Goal: Transaction & Acquisition: Purchase product/service

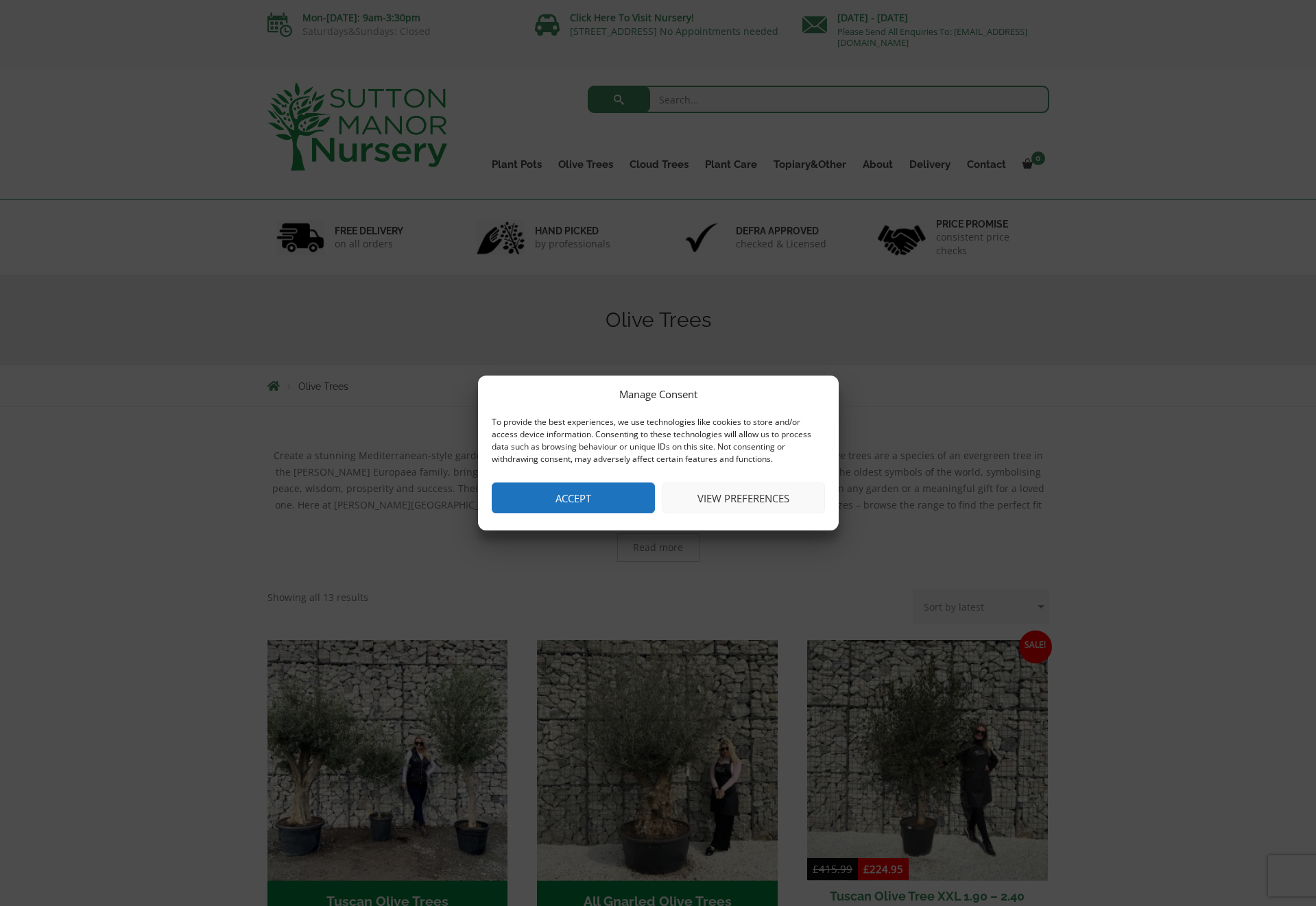
click at [593, 501] on button "Accept" at bounding box center [573, 498] width 163 height 31
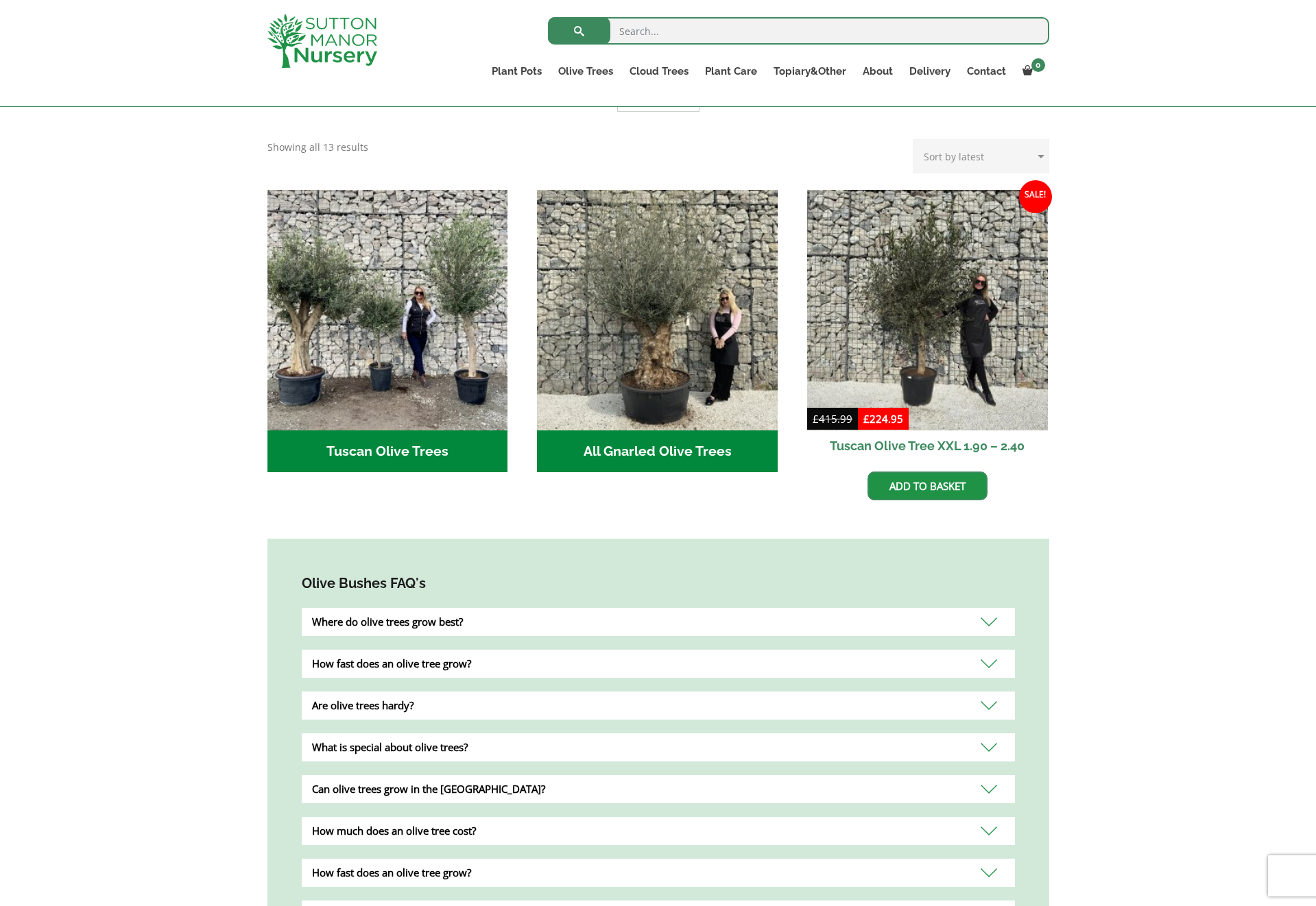
scroll to position [475, 0]
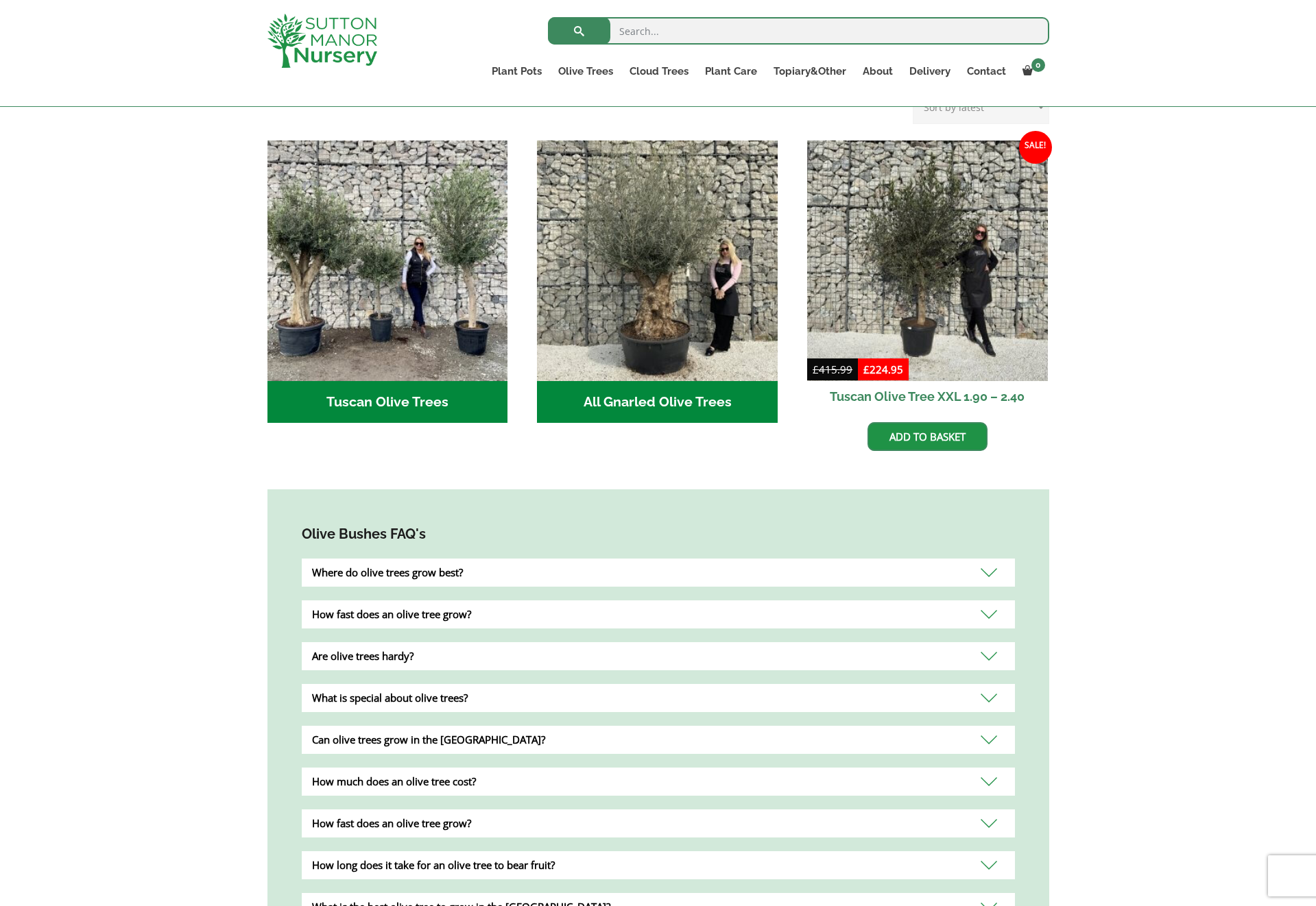
click at [663, 397] on h2 "All Gnarled Olive Trees (142)" at bounding box center [657, 403] width 240 height 42
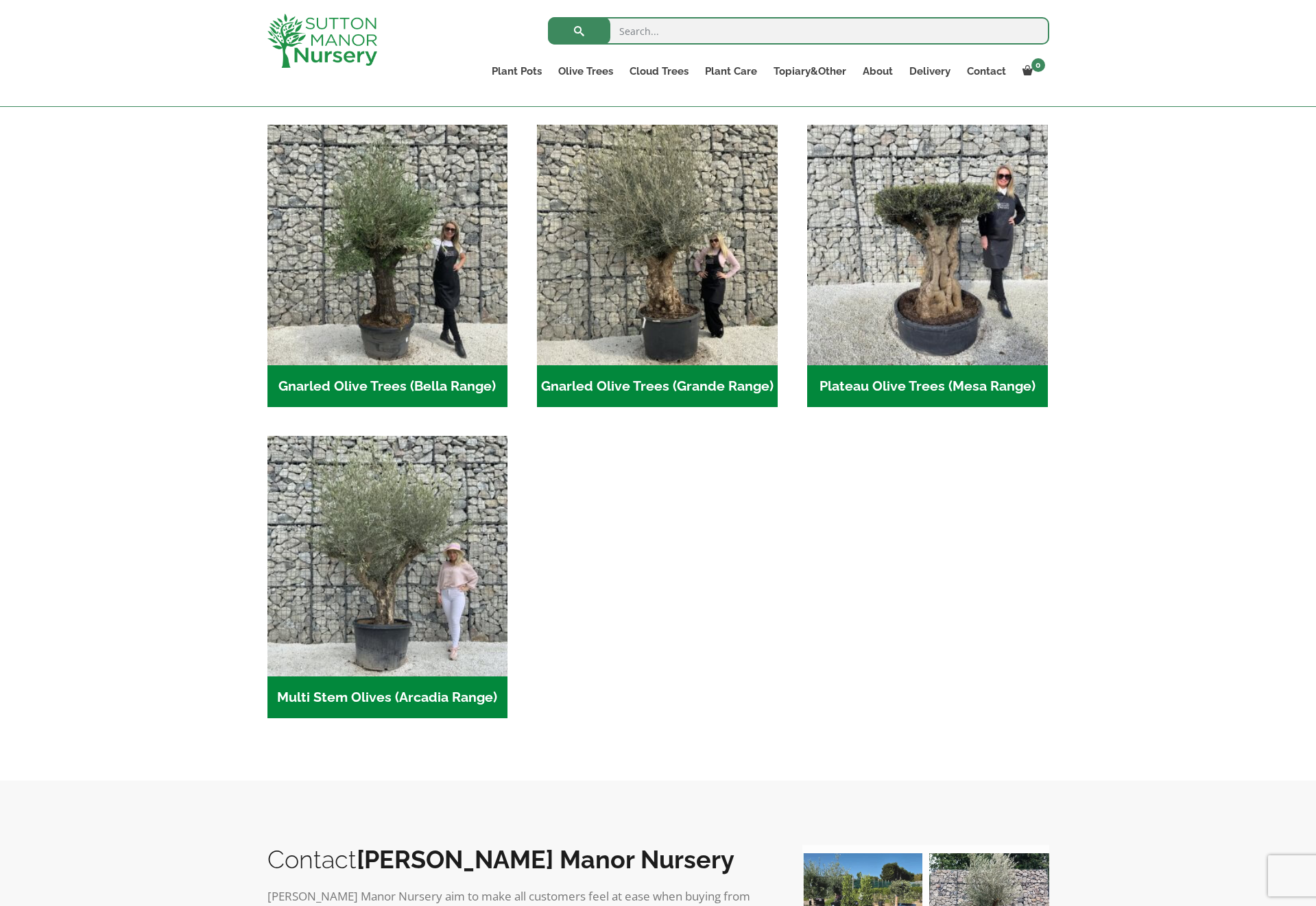
scroll to position [282, 0]
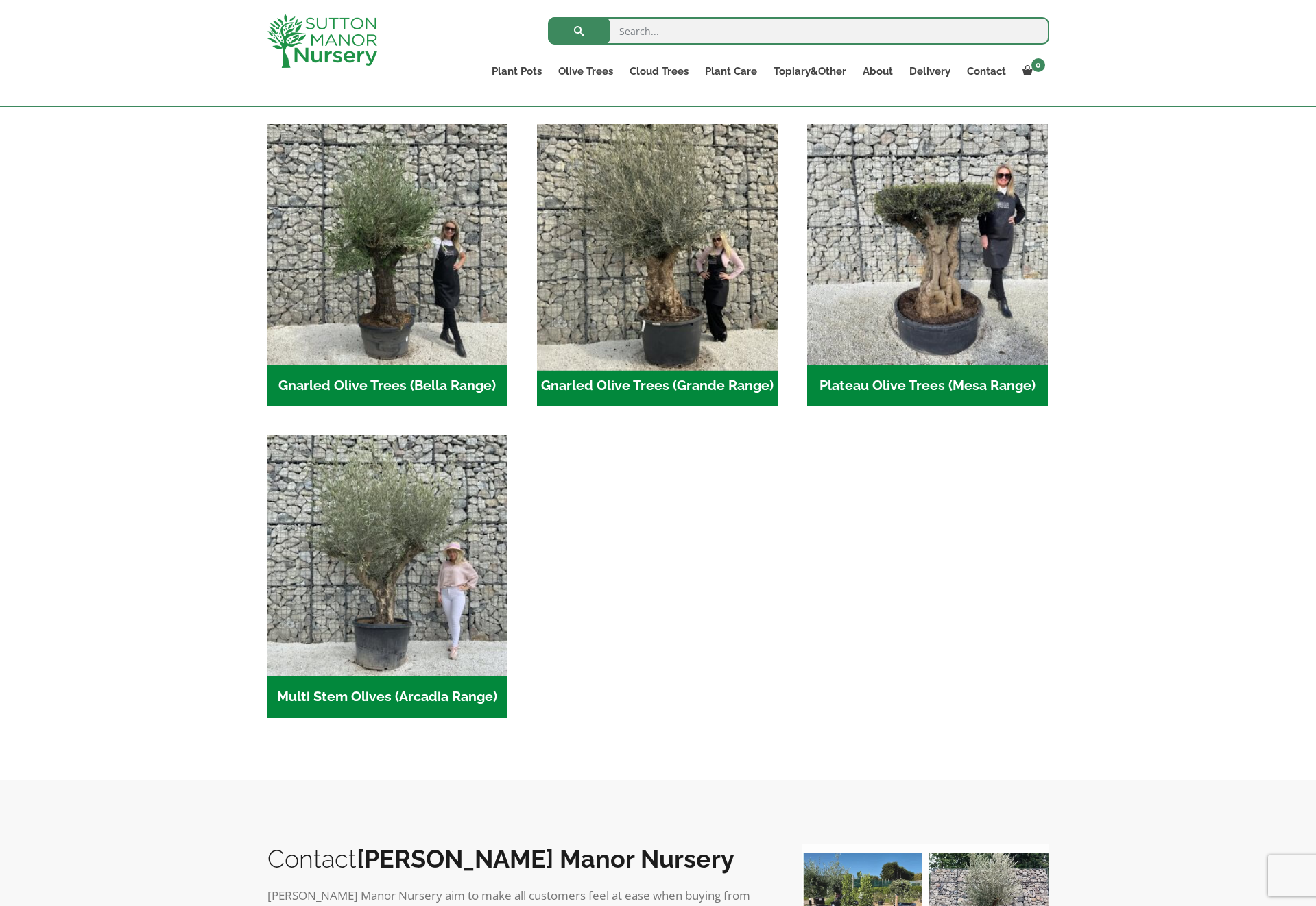
click at [664, 332] on img "Visit product category Gnarled Olive Trees (Grande Range)" at bounding box center [658, 244] width 252 height 252
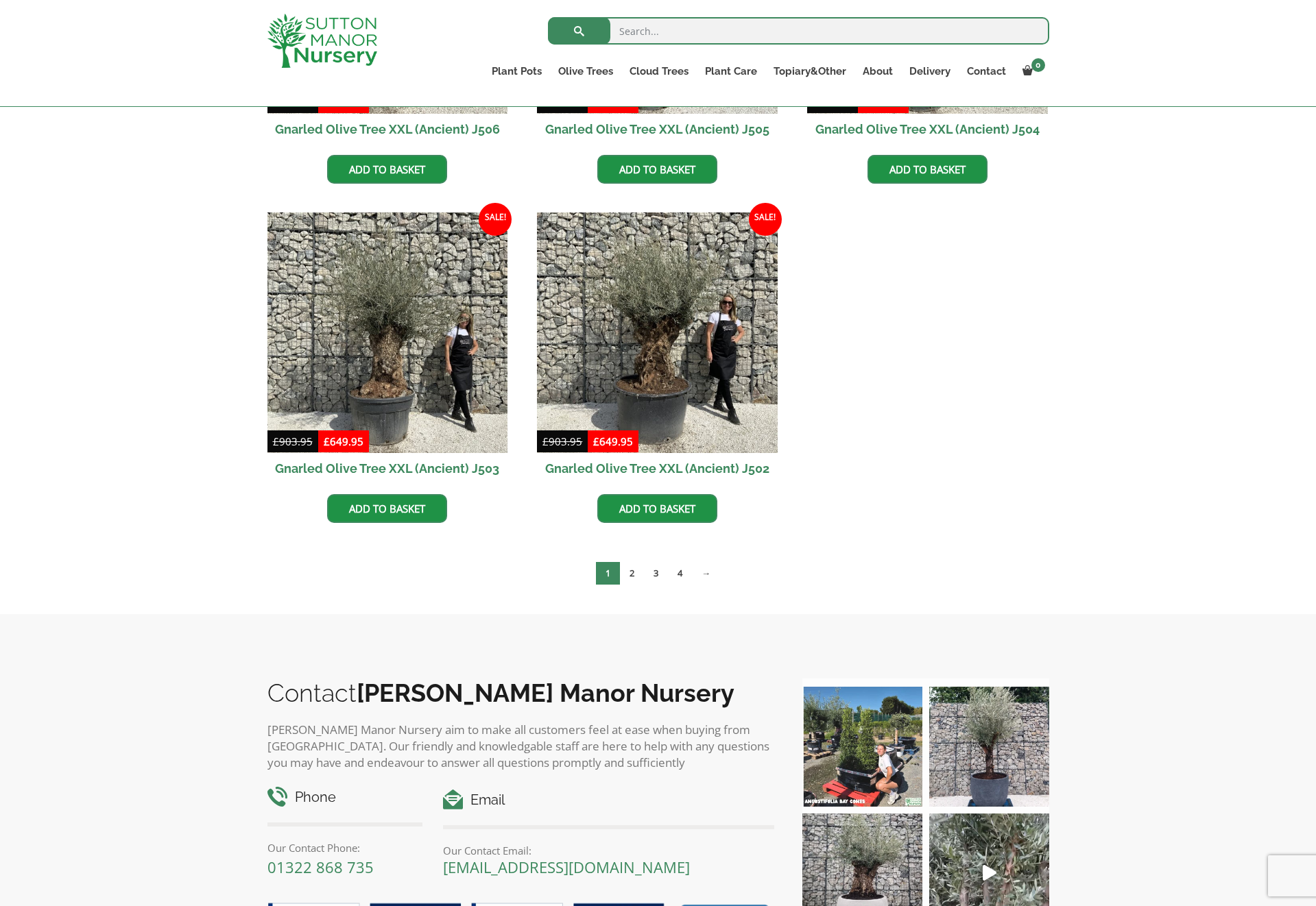
scroll to position [1947, 0]
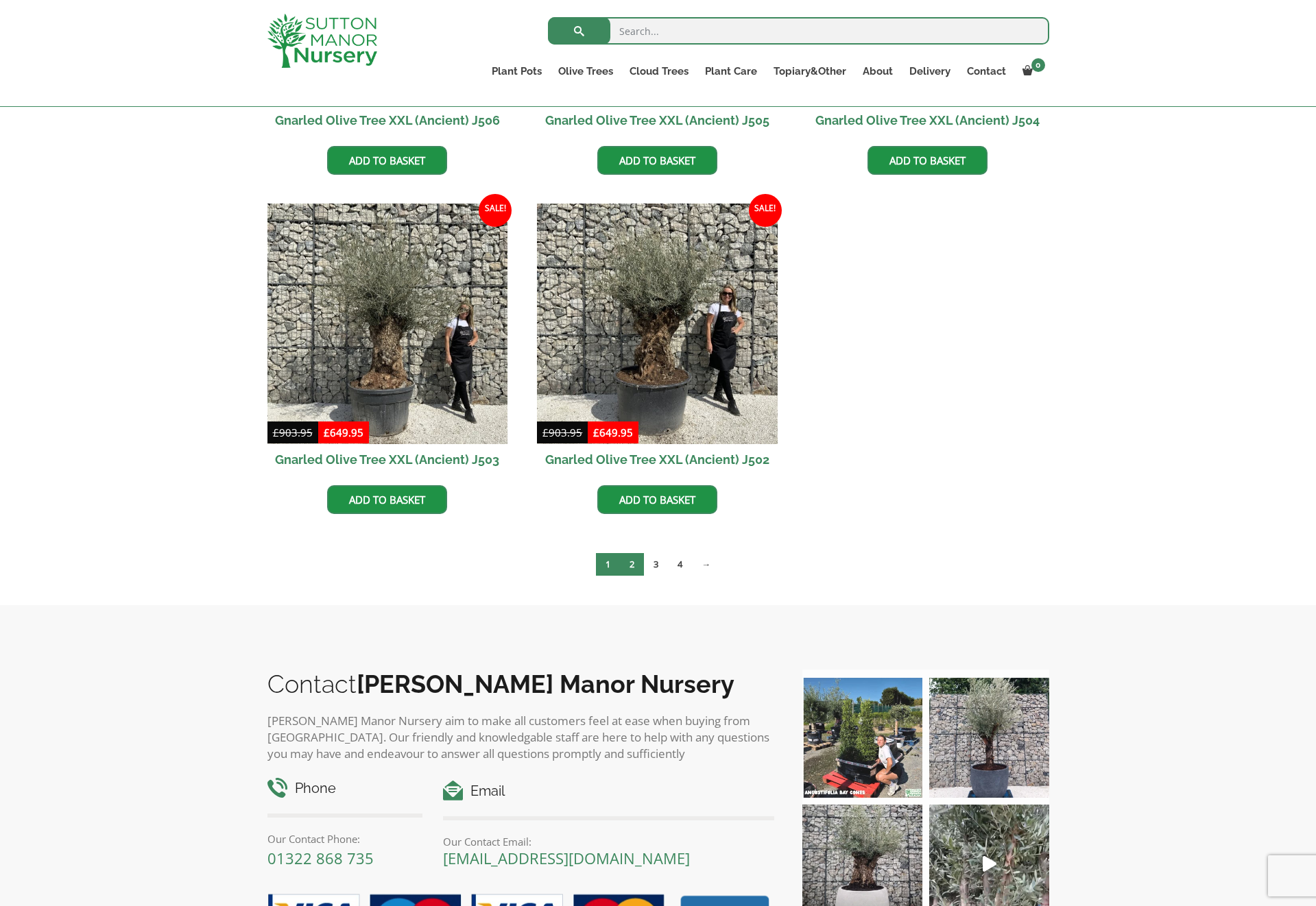
click at [630, 568] on link "2" at bounding box center [632, 565] width 24 height 23
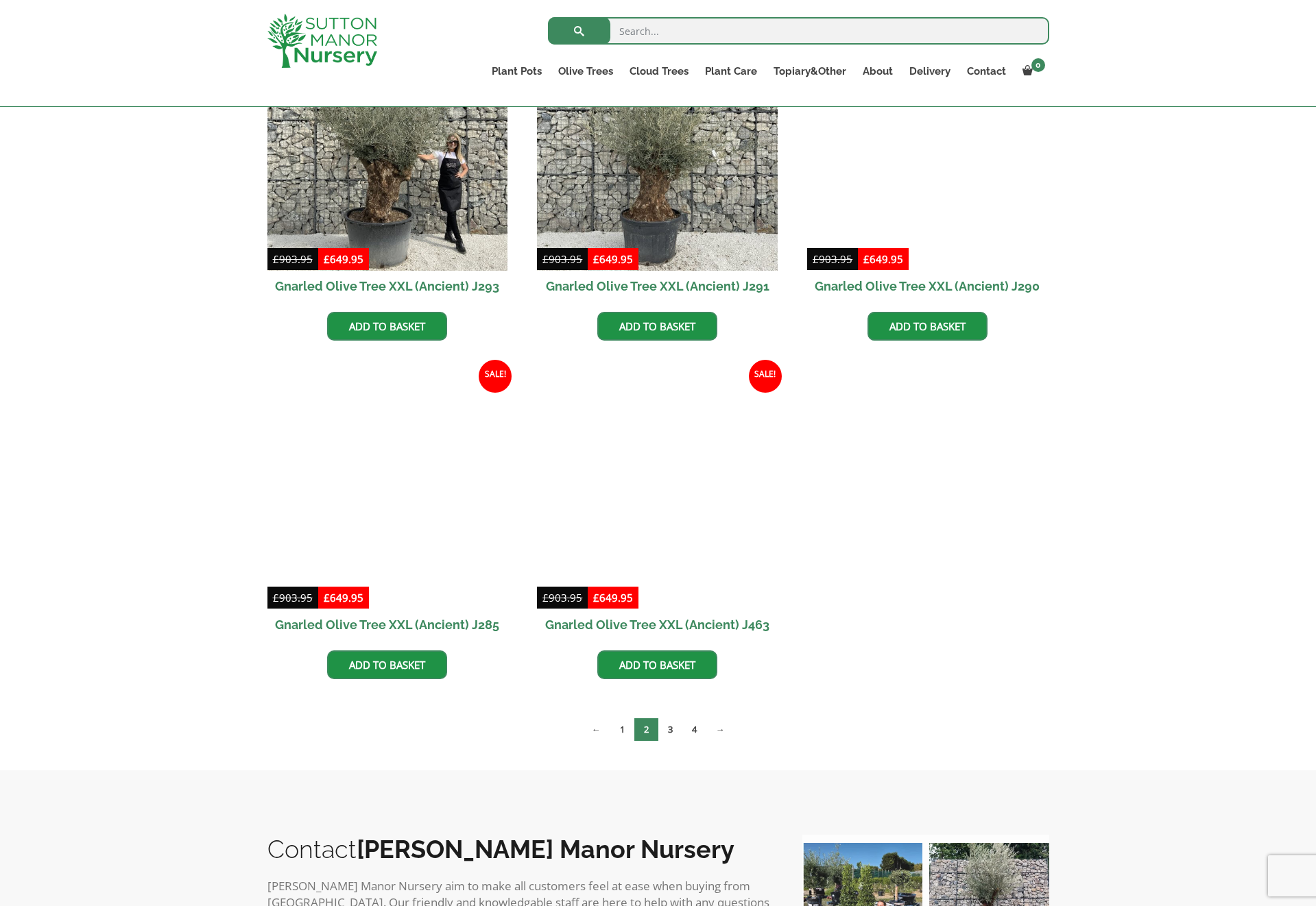
scroll to position [1444, 0]
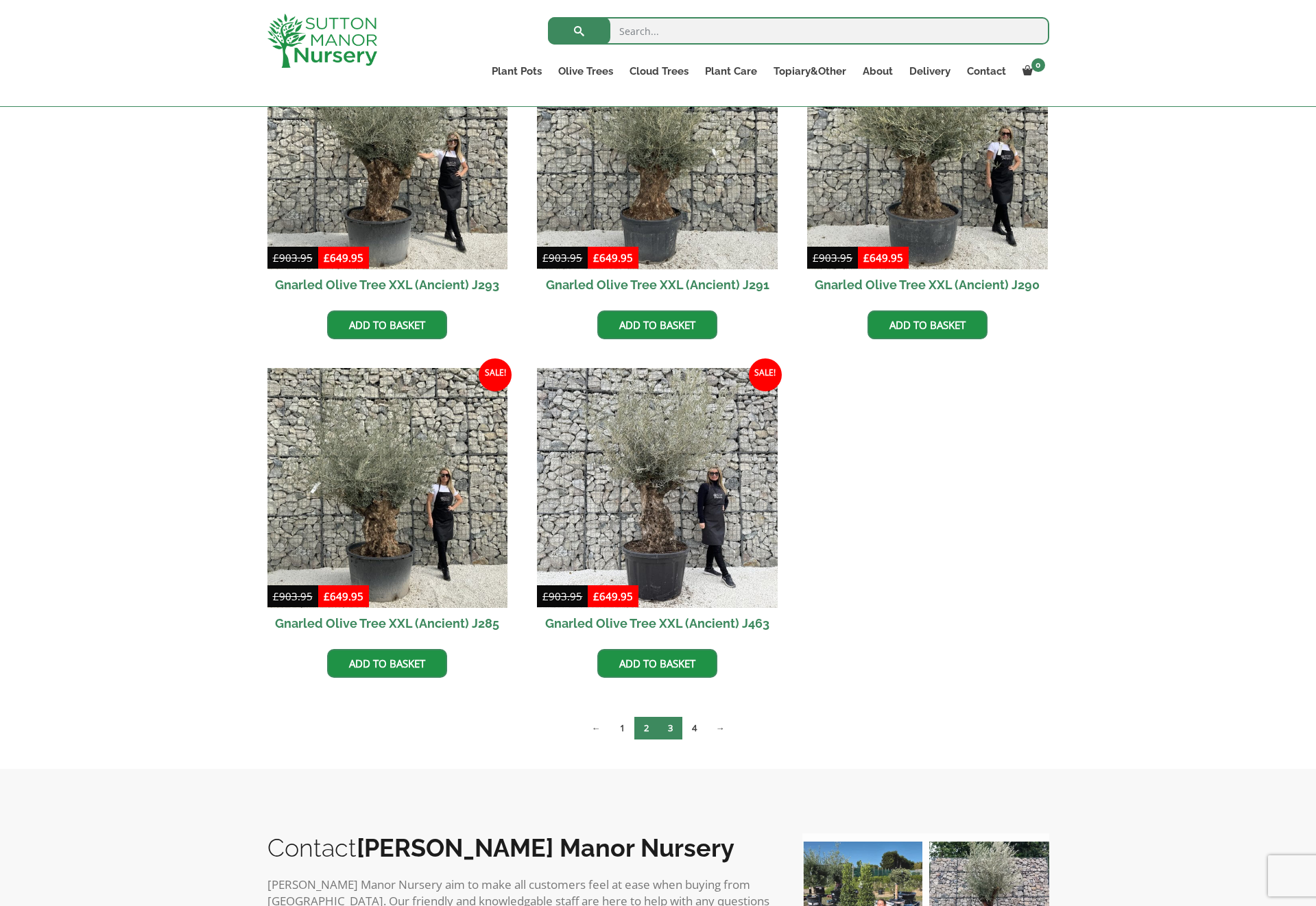
click at [666, 728] on link "3" at bounding box center [670, 728] width 24 height 23
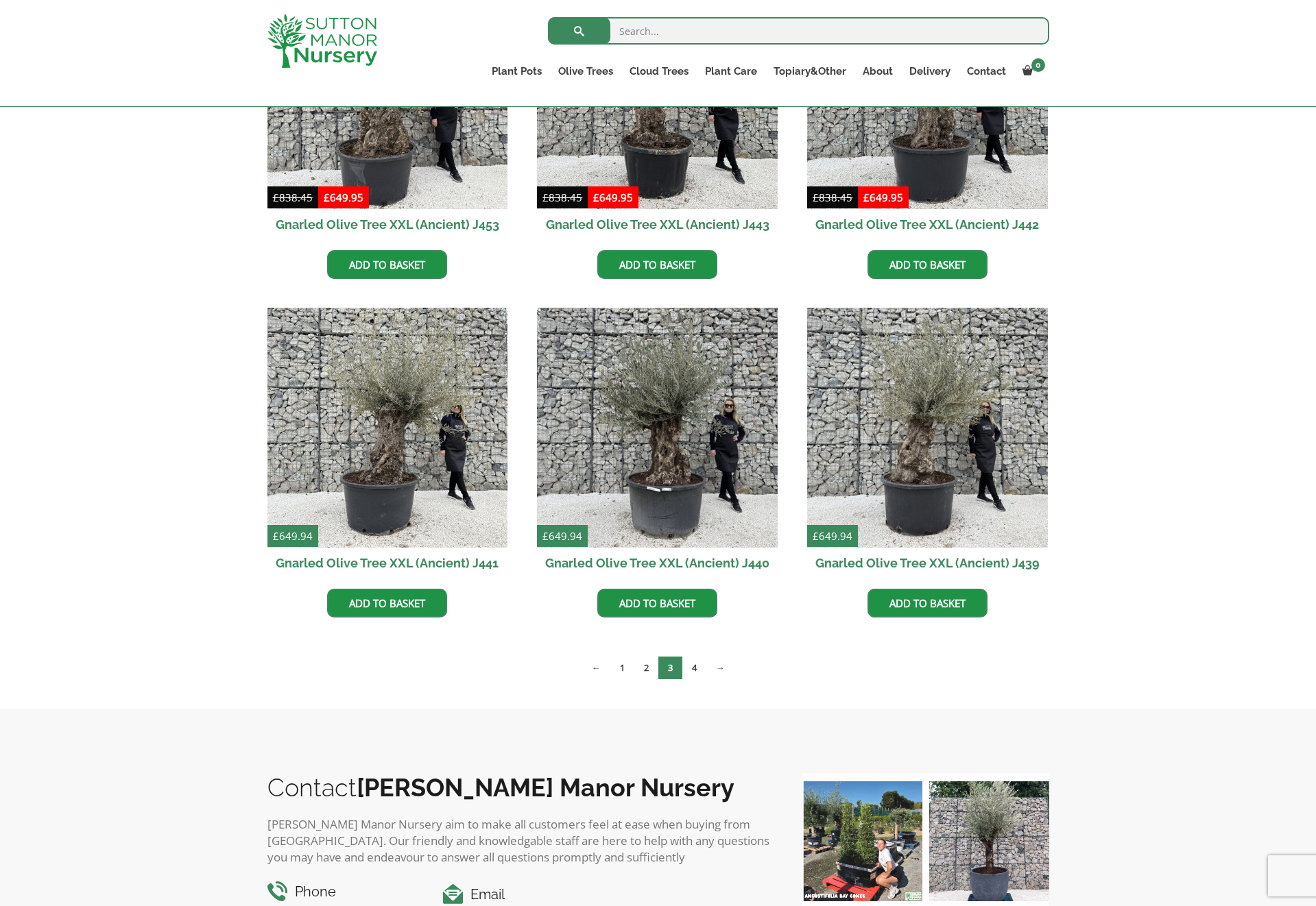
scroll to position [1527, 0]
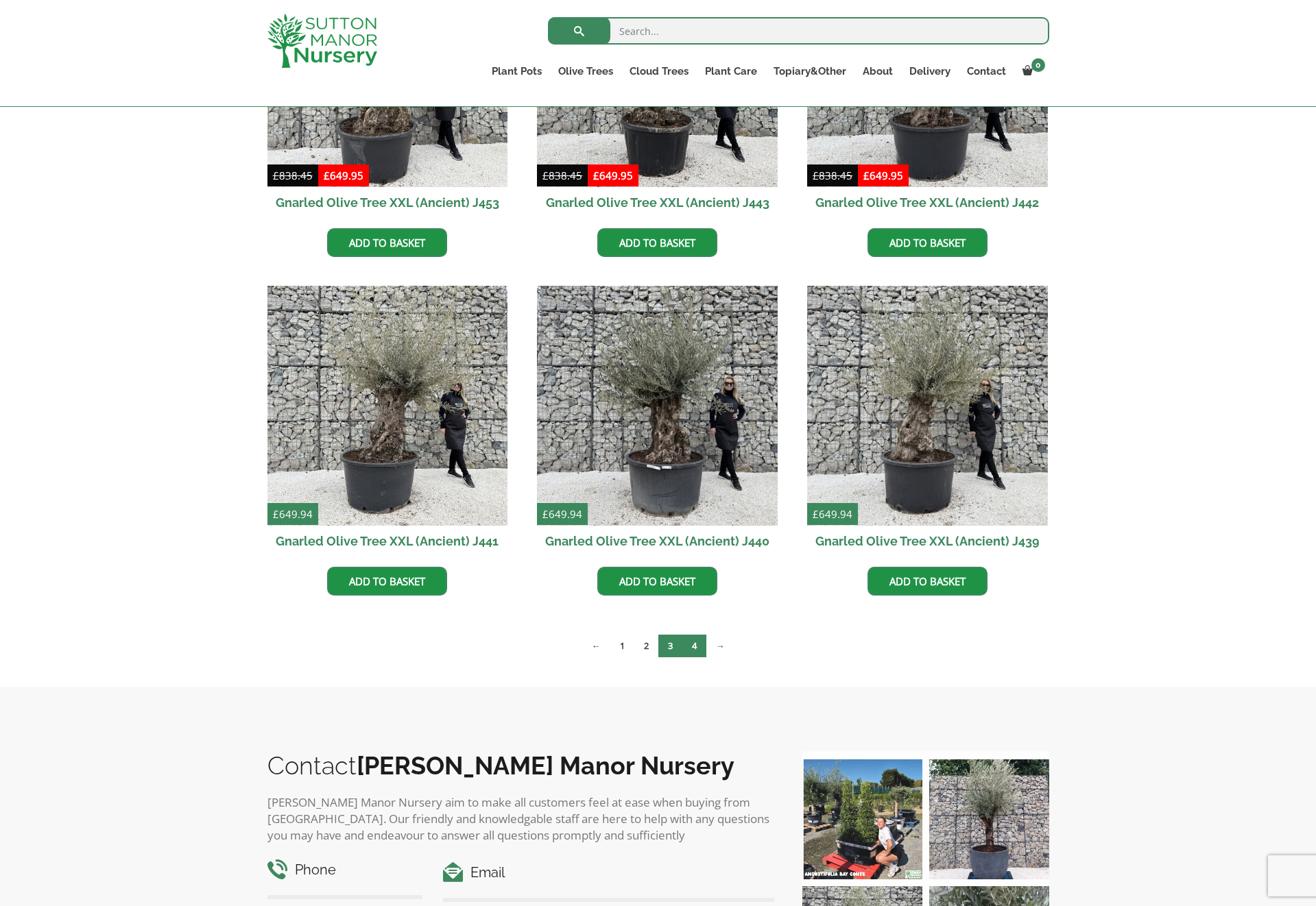
click at [690, 647] on link "4" at bounding box center [694, 646] width 24 height 23
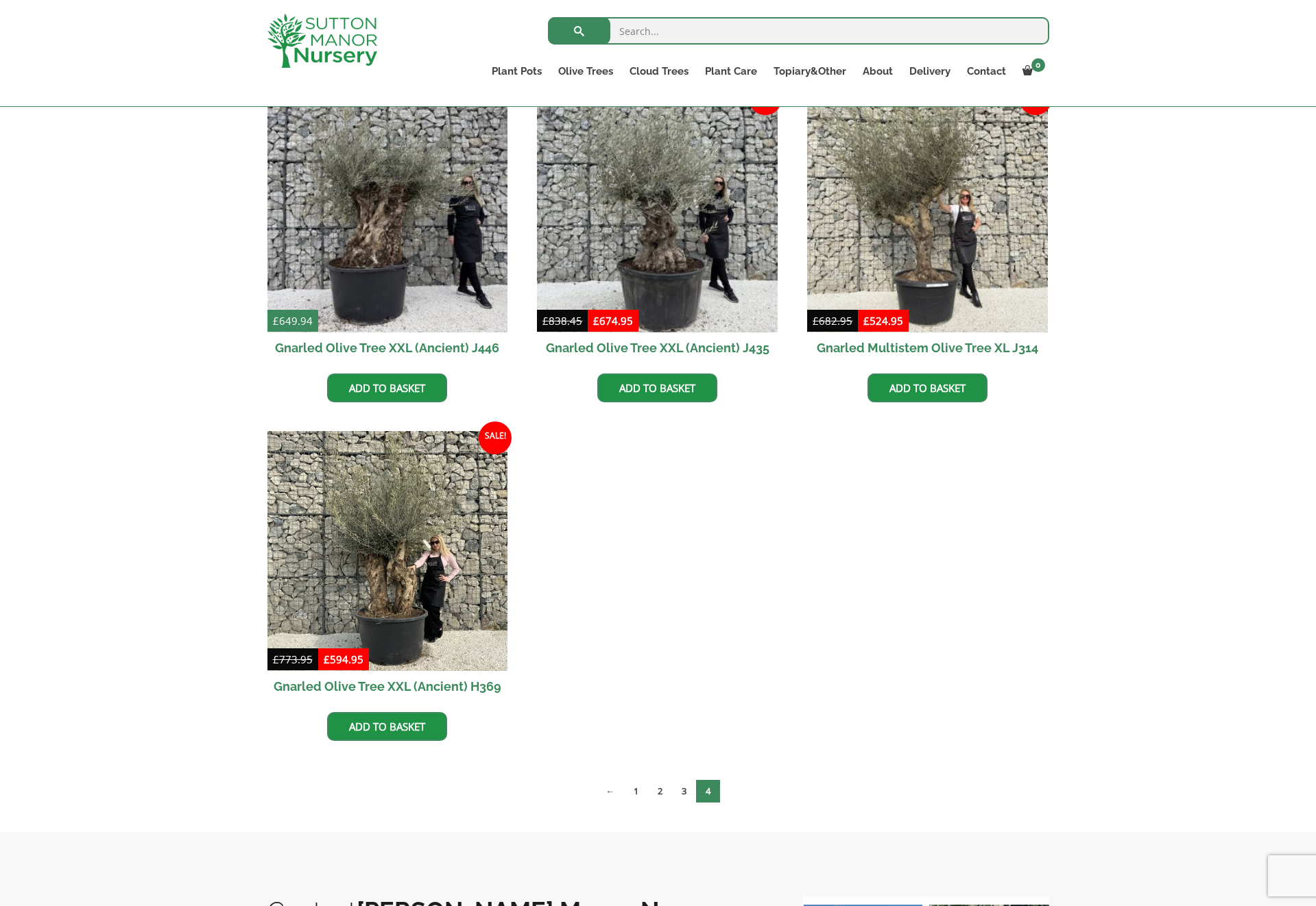
scroll to position [429, 0]
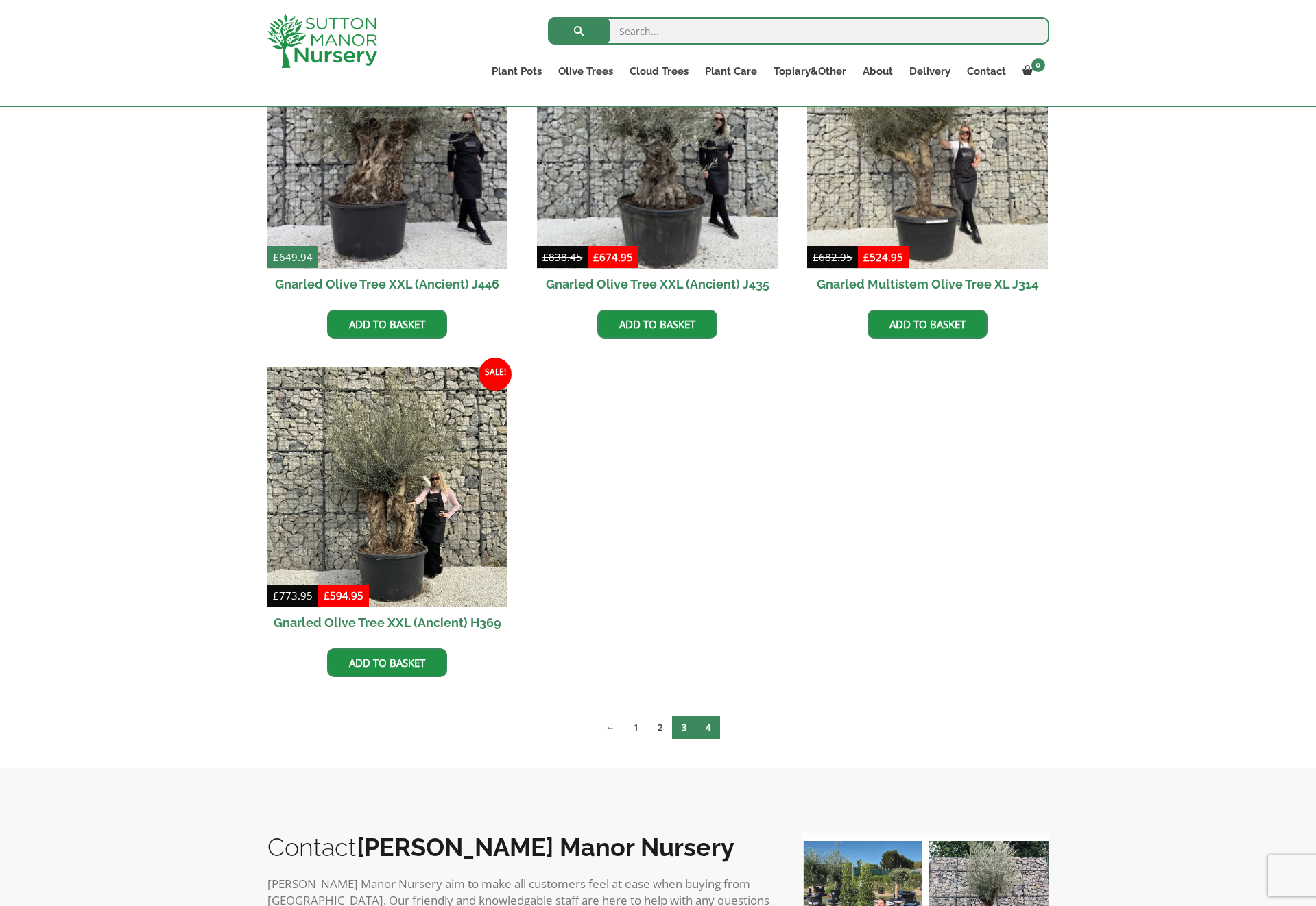
click at [678, 726] on link "3" at bounding box center [683, 727] width 24 height 23
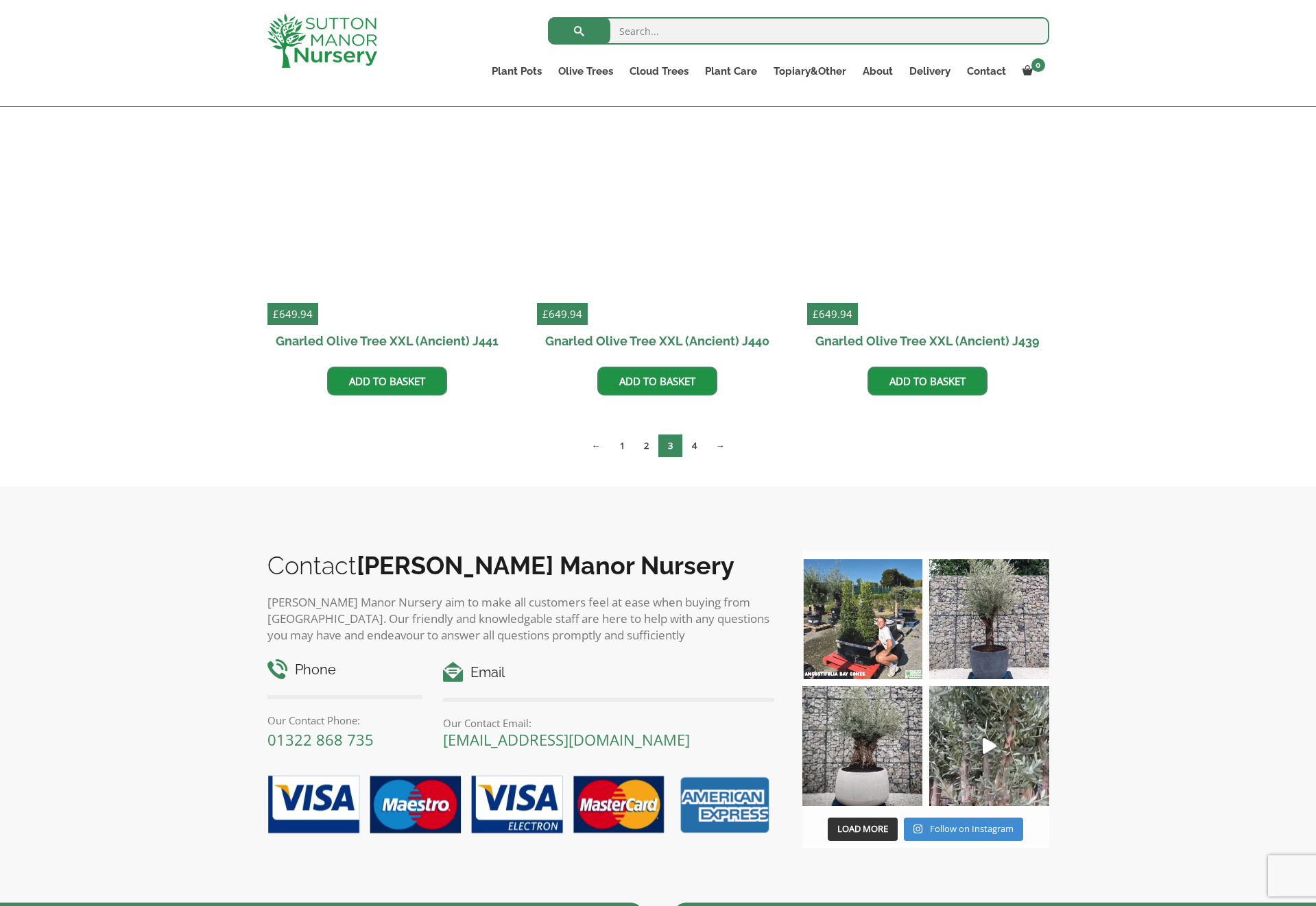
scroll to position [1734, 0]
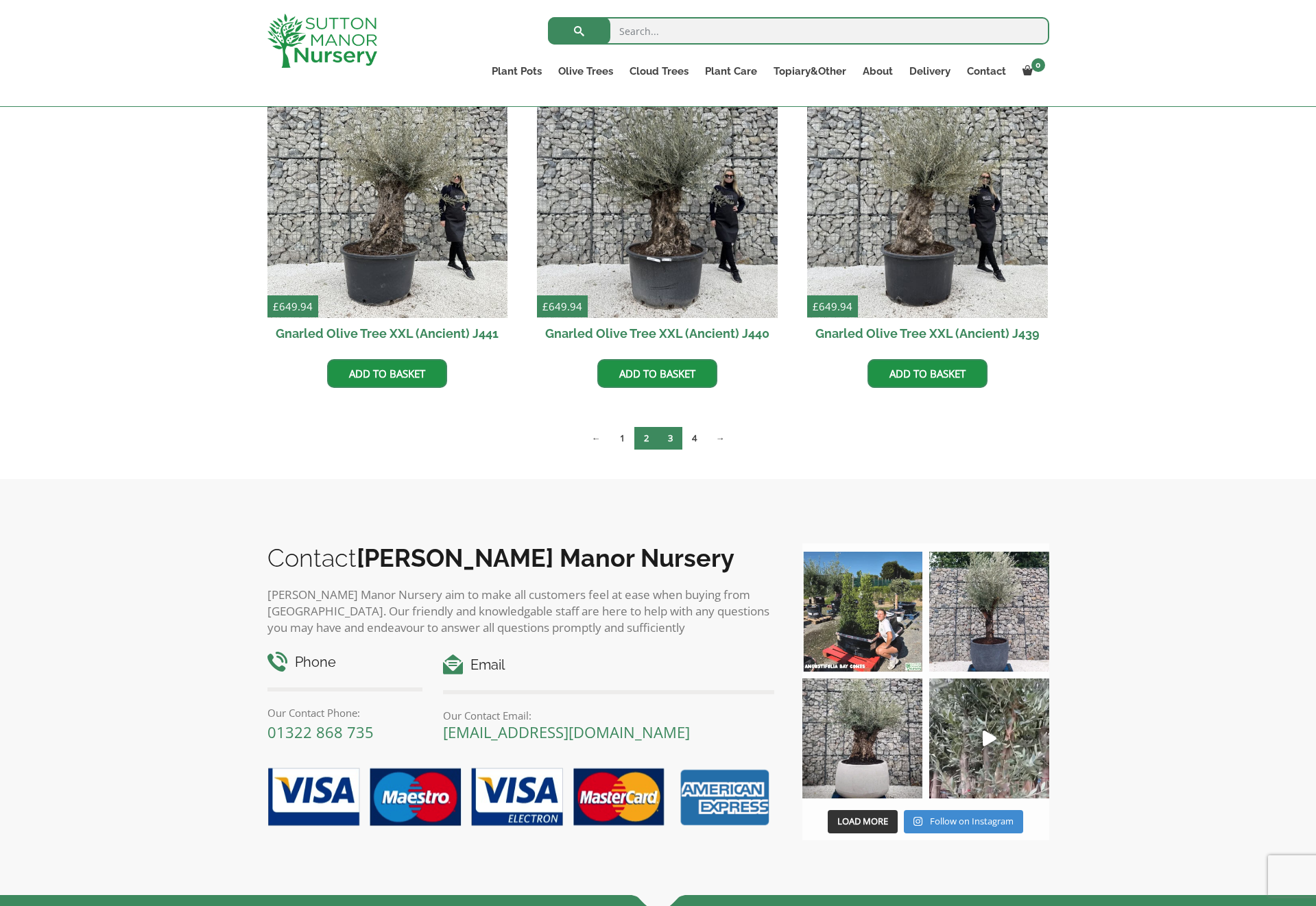
click at [651, 443] on link "2" at bounding box center [646, 438] width 24 height 23
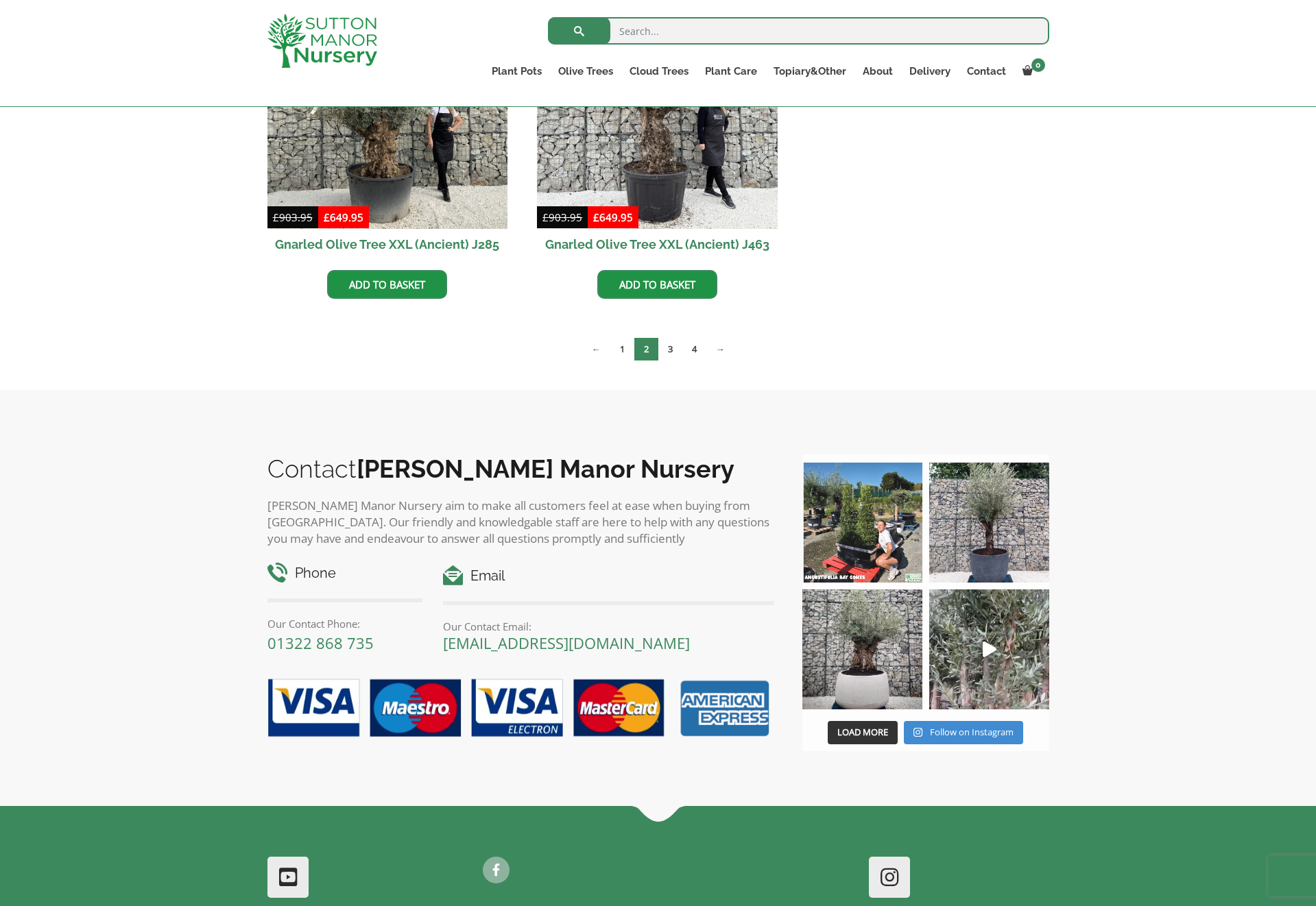
scroll to position [1959, 0]
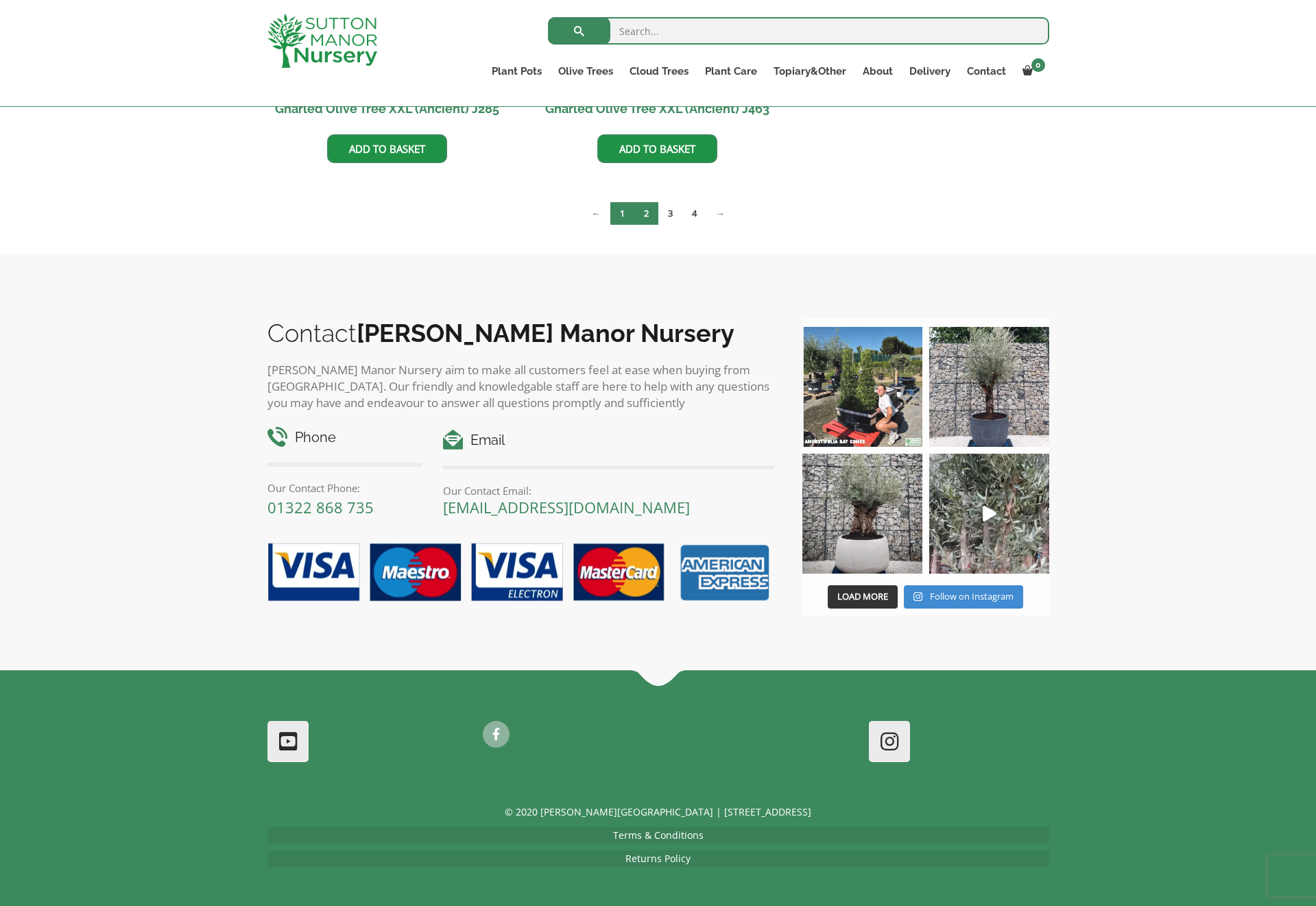
click at [621, 219] on link "1" at bounding box center [622, 213] width 24 height 23
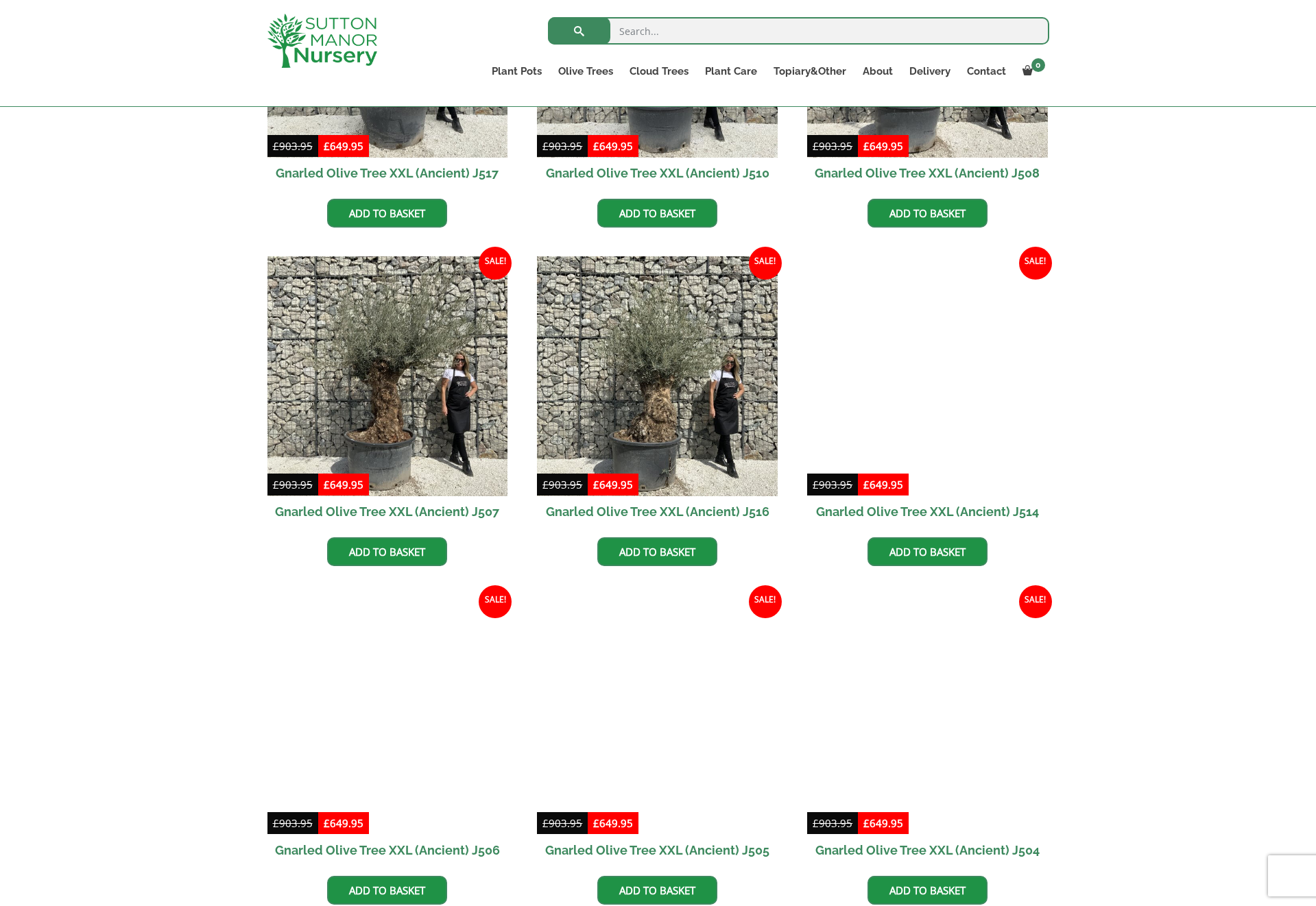
scroll to position [1225, 0]
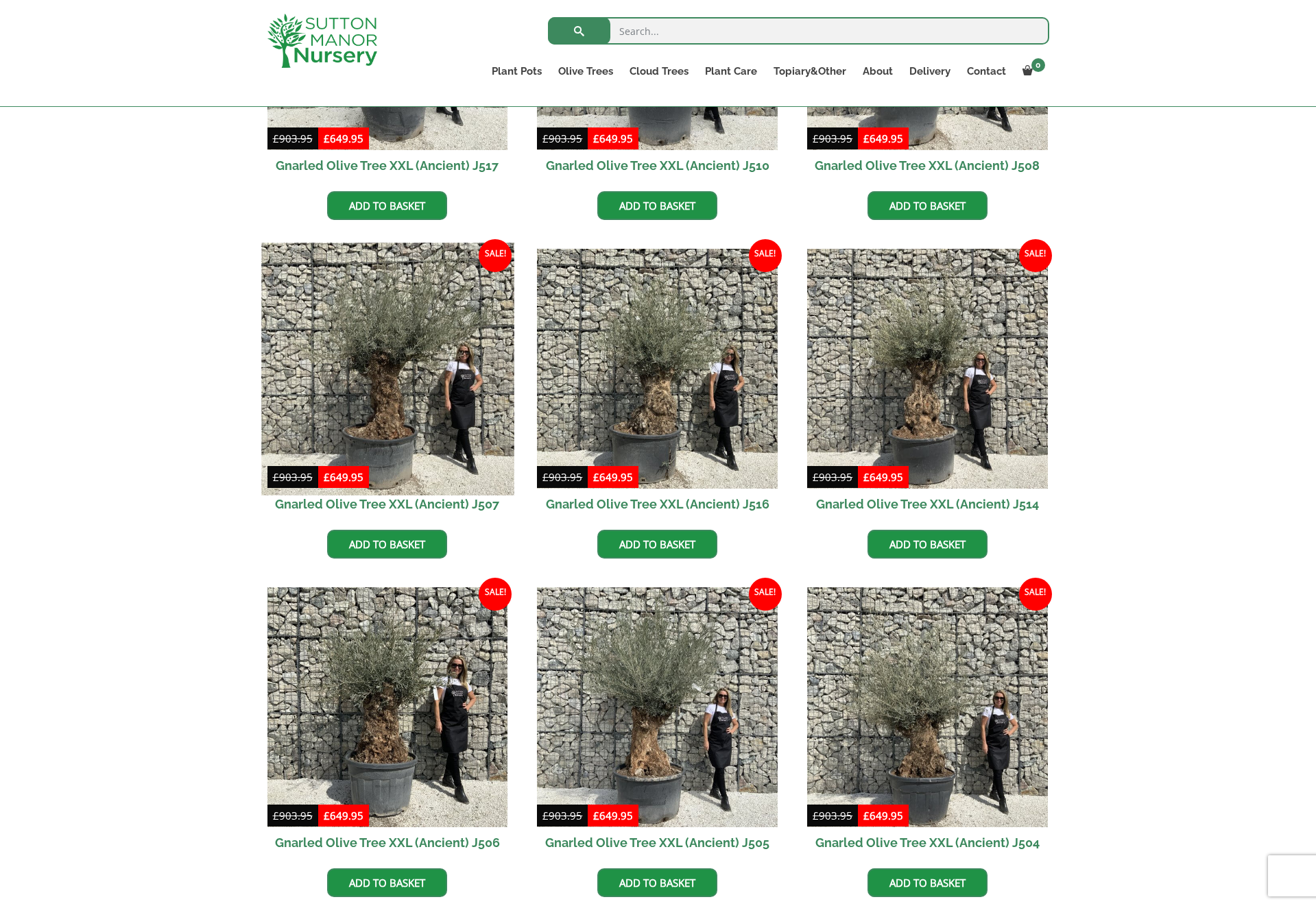
click at [385, 403] on img at bounding box center [387, 368] width 252 height 252
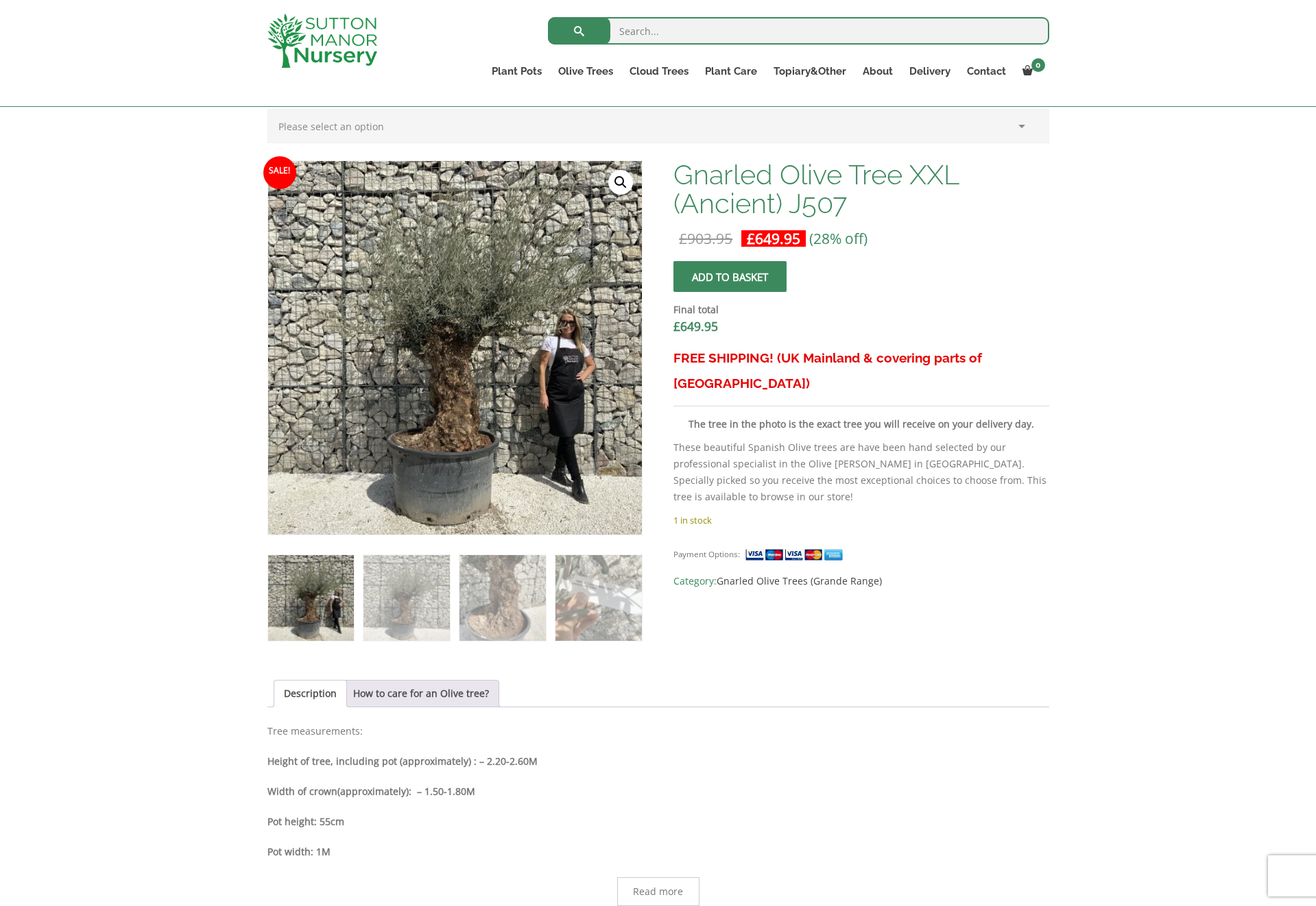
scroll to position [378, 0]
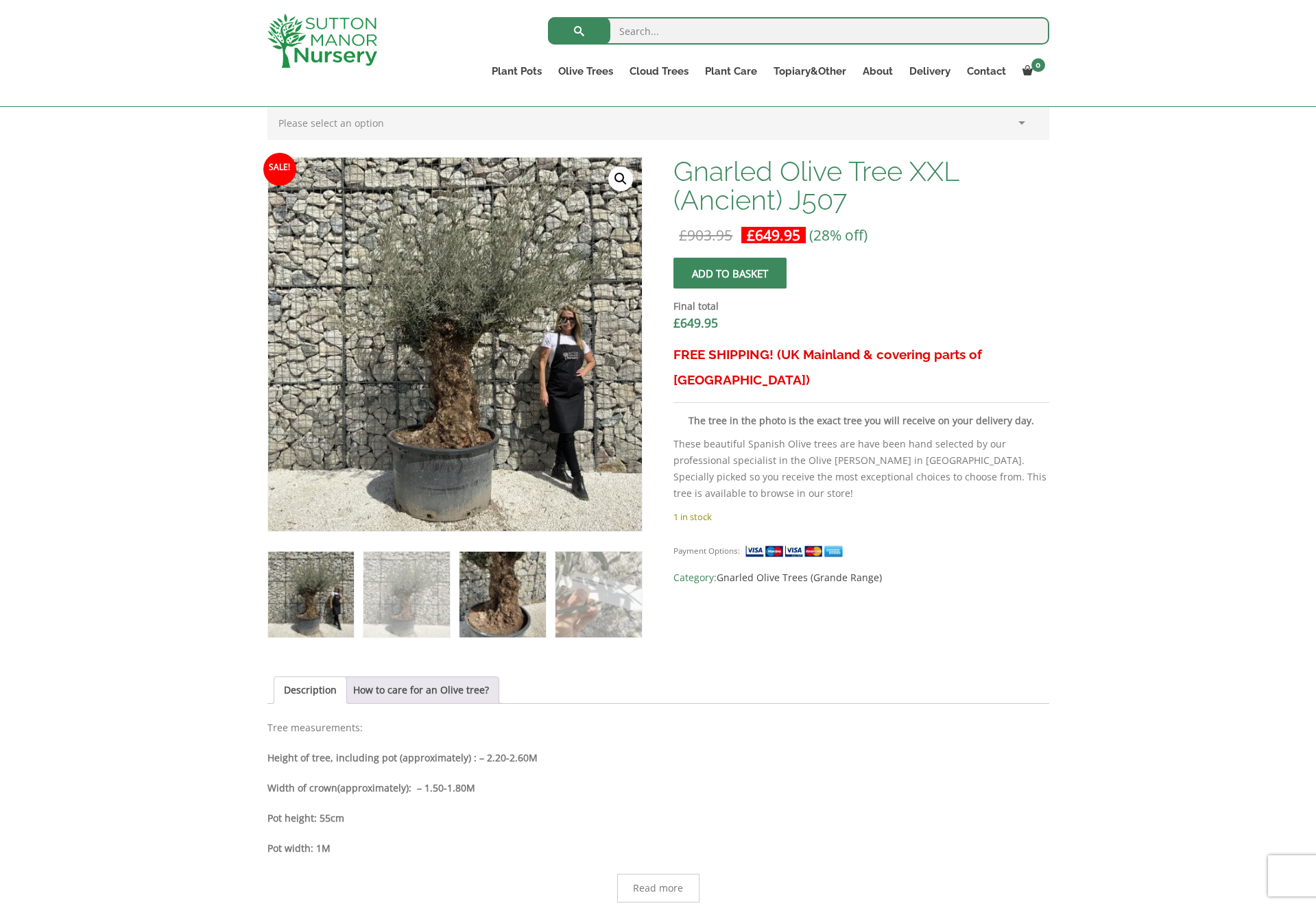
click at [509, 600] on img at bounding box center [502, 594] width 86 height 86
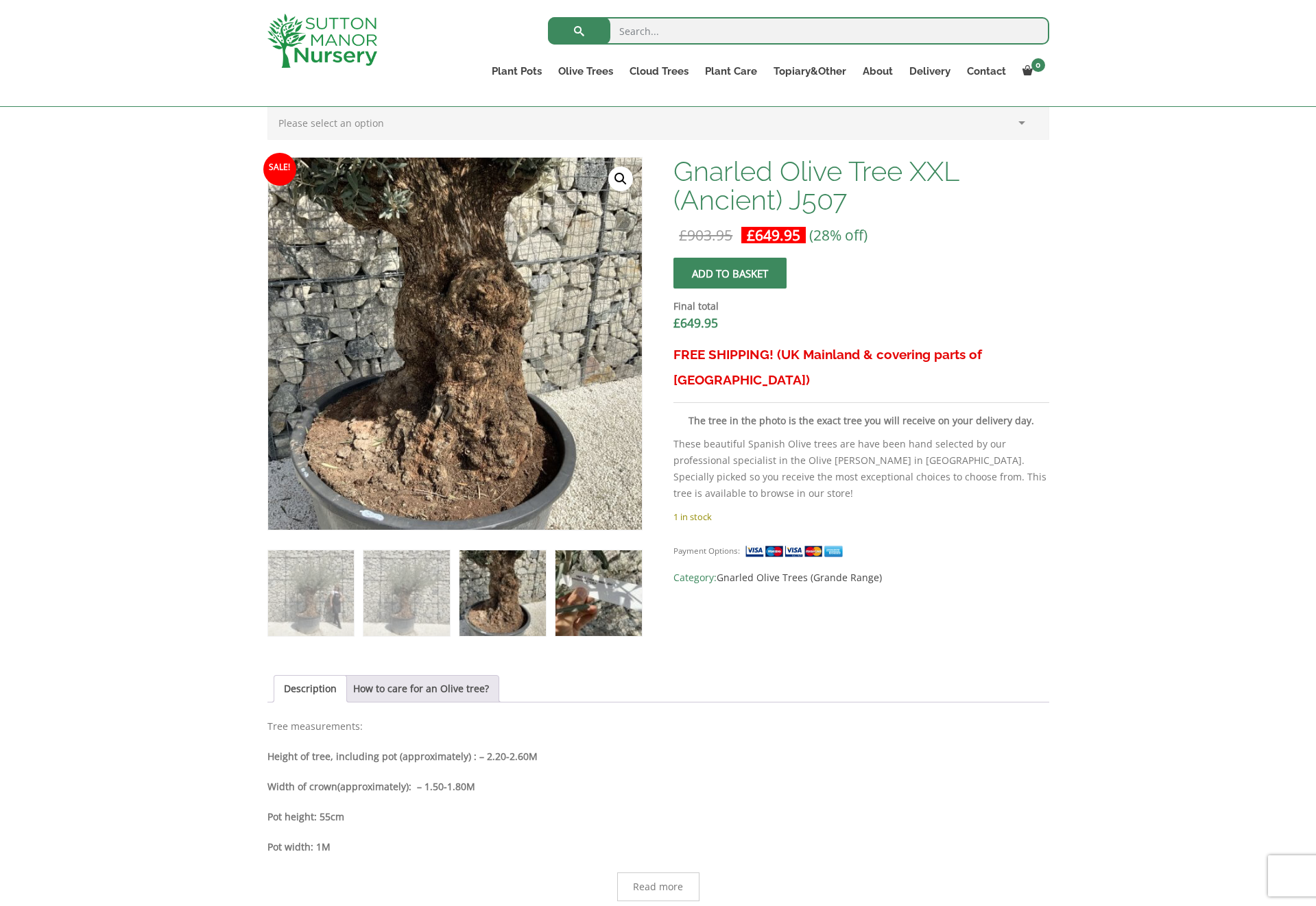
click at [598, 593] on img at bounding box center [598, 593] width 86 height 86
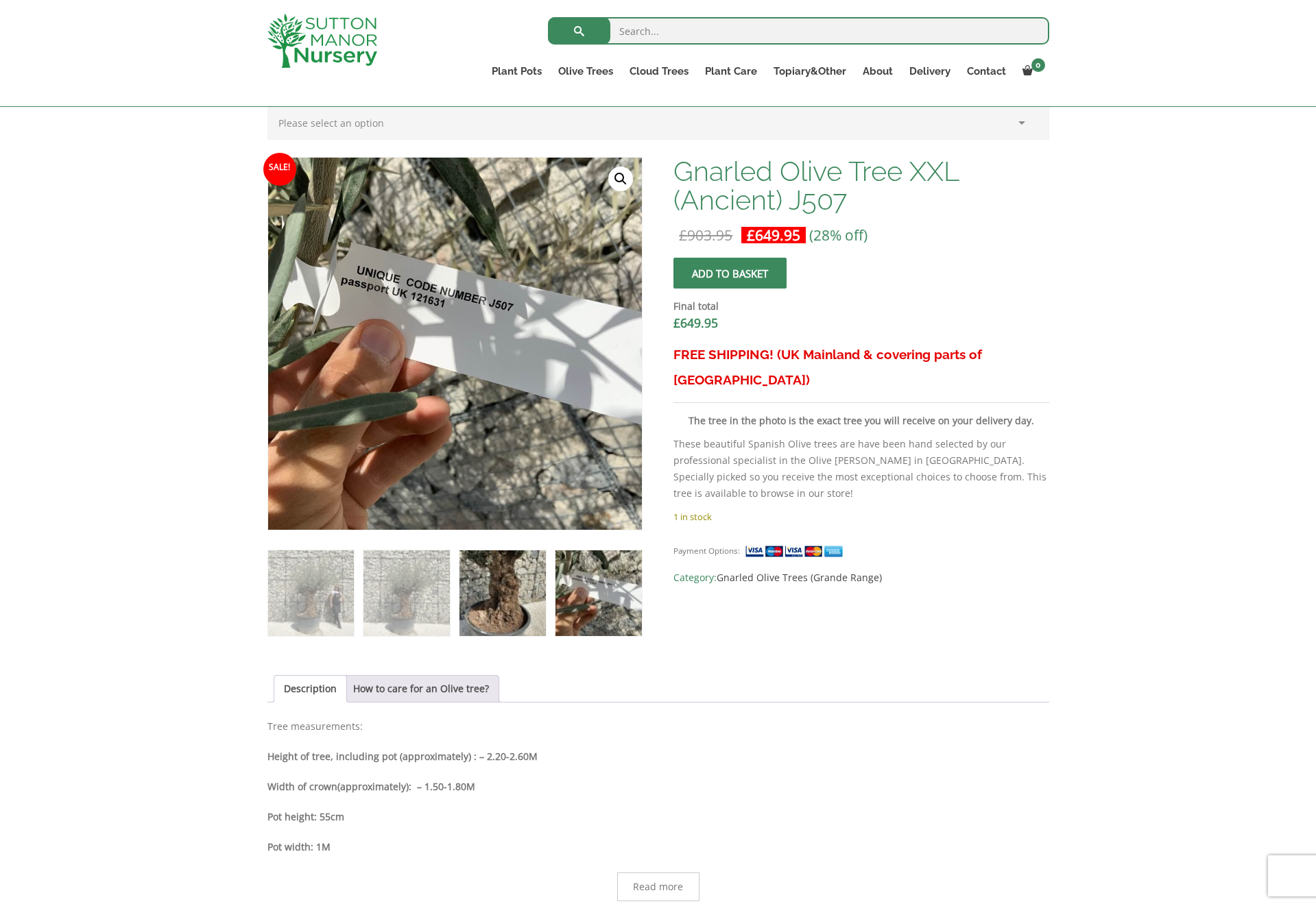
click at [498, 586] on img at bounding box center [502, 593] width 86 height 86
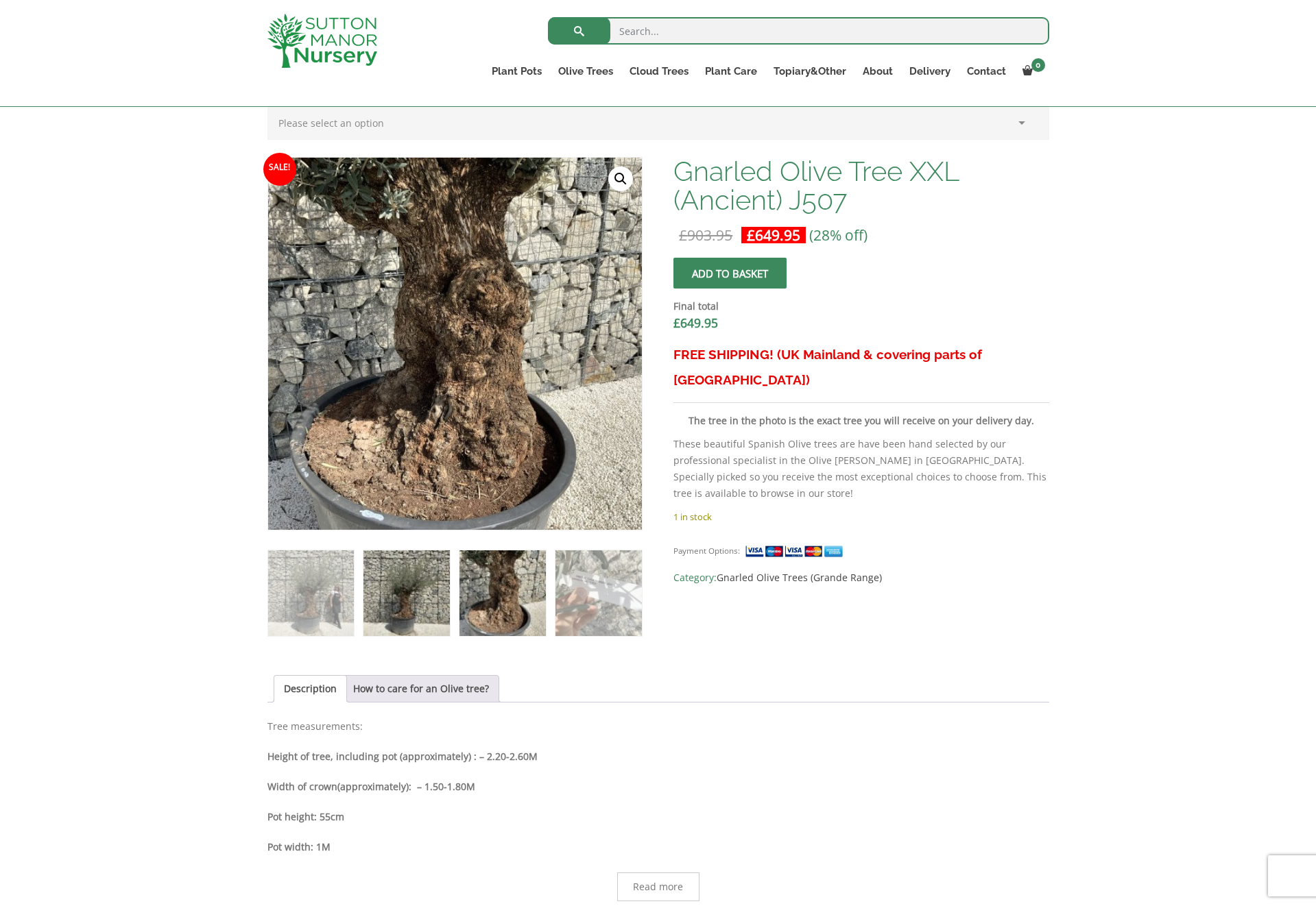
click at [411, 578] on img at bounding box center [406, 593] width 86 height 86
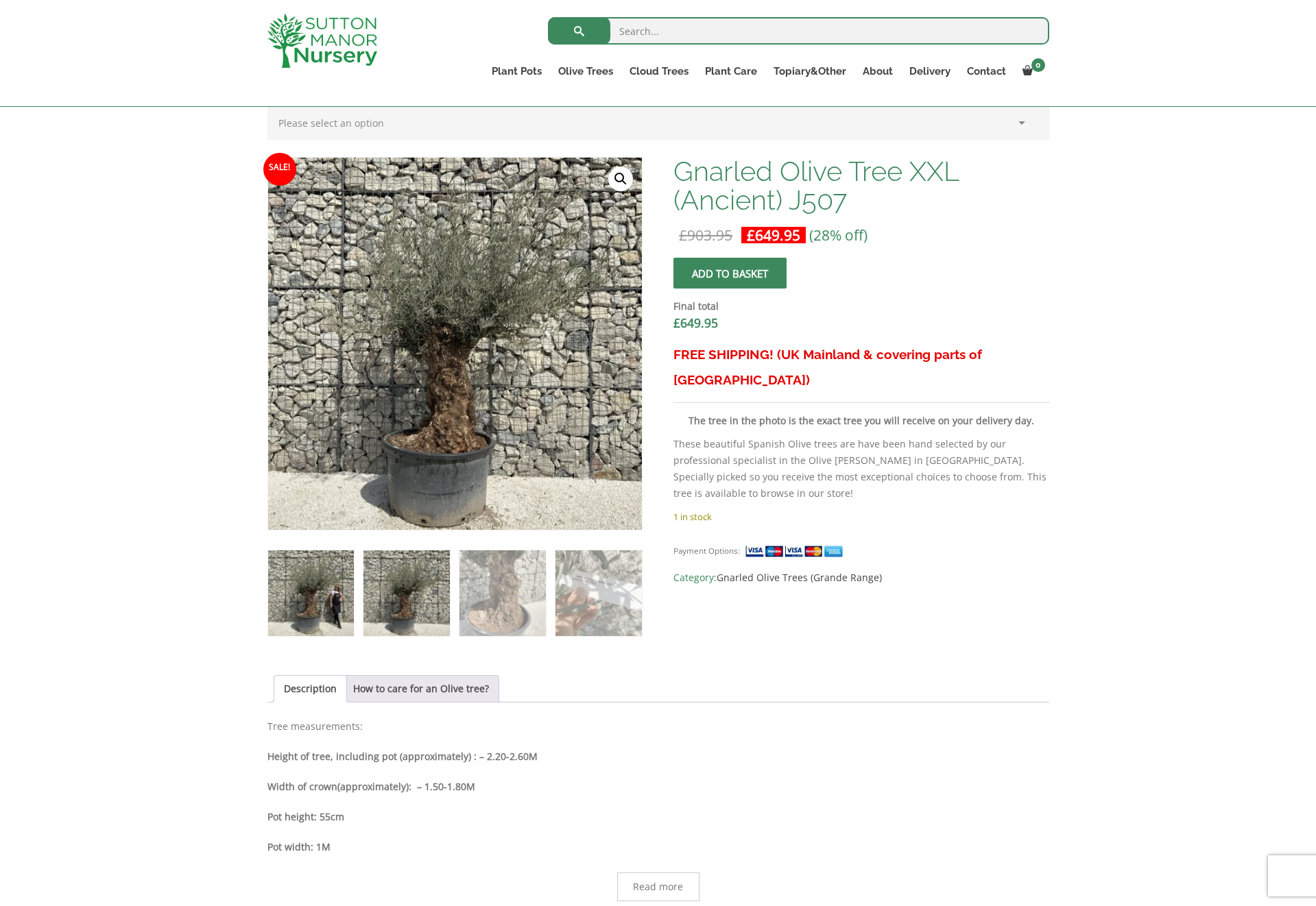
click at [310, 591] on img at bounding box center [310, 593] width 86 height 86
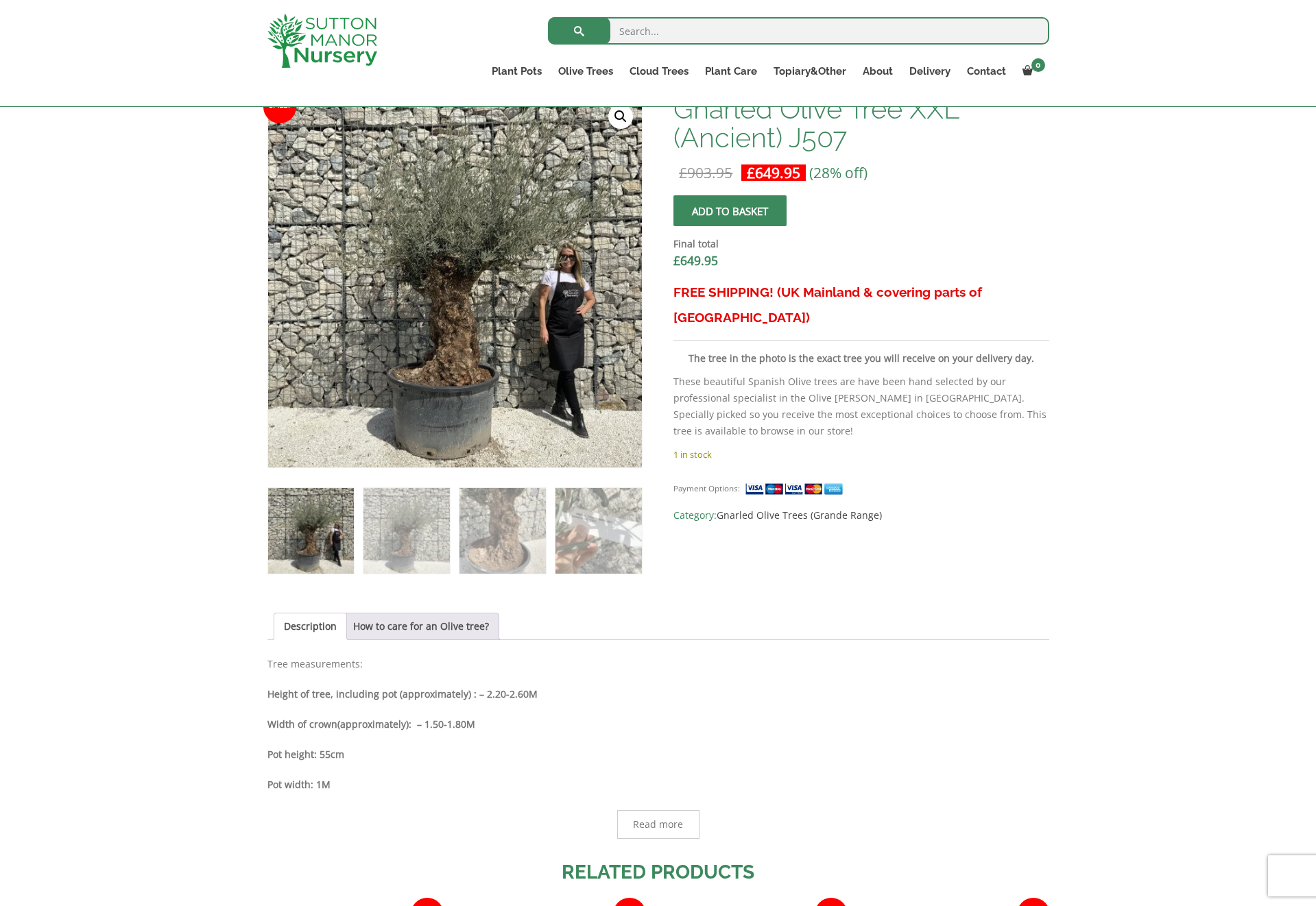
scroll to position [0, 0]
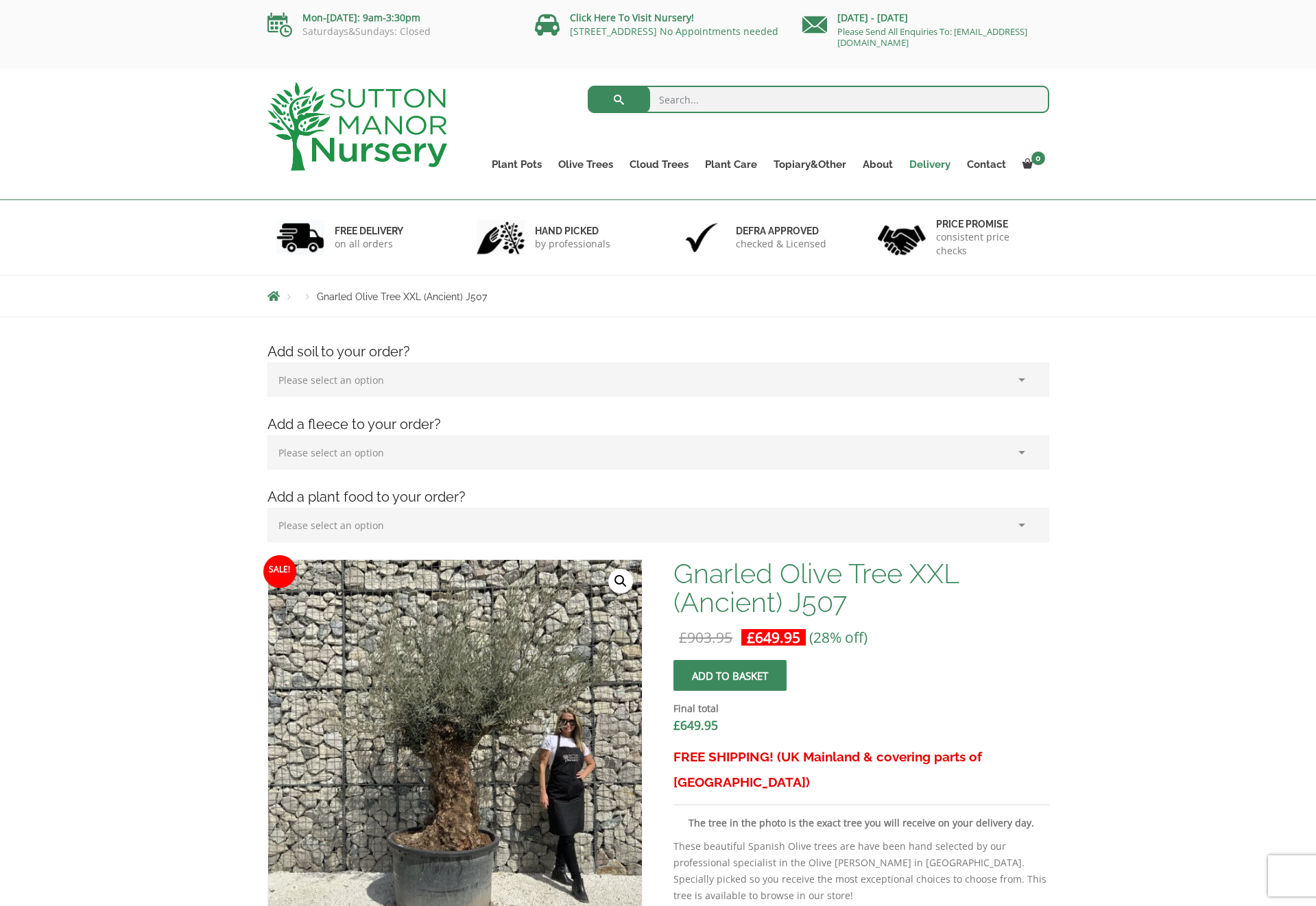
click at [928, 161] on link "Delivery" at bounding box center [930, 164] width 58 height 19
